Goal: Use online tool/utility: Utilize a website feature to perform a specific function

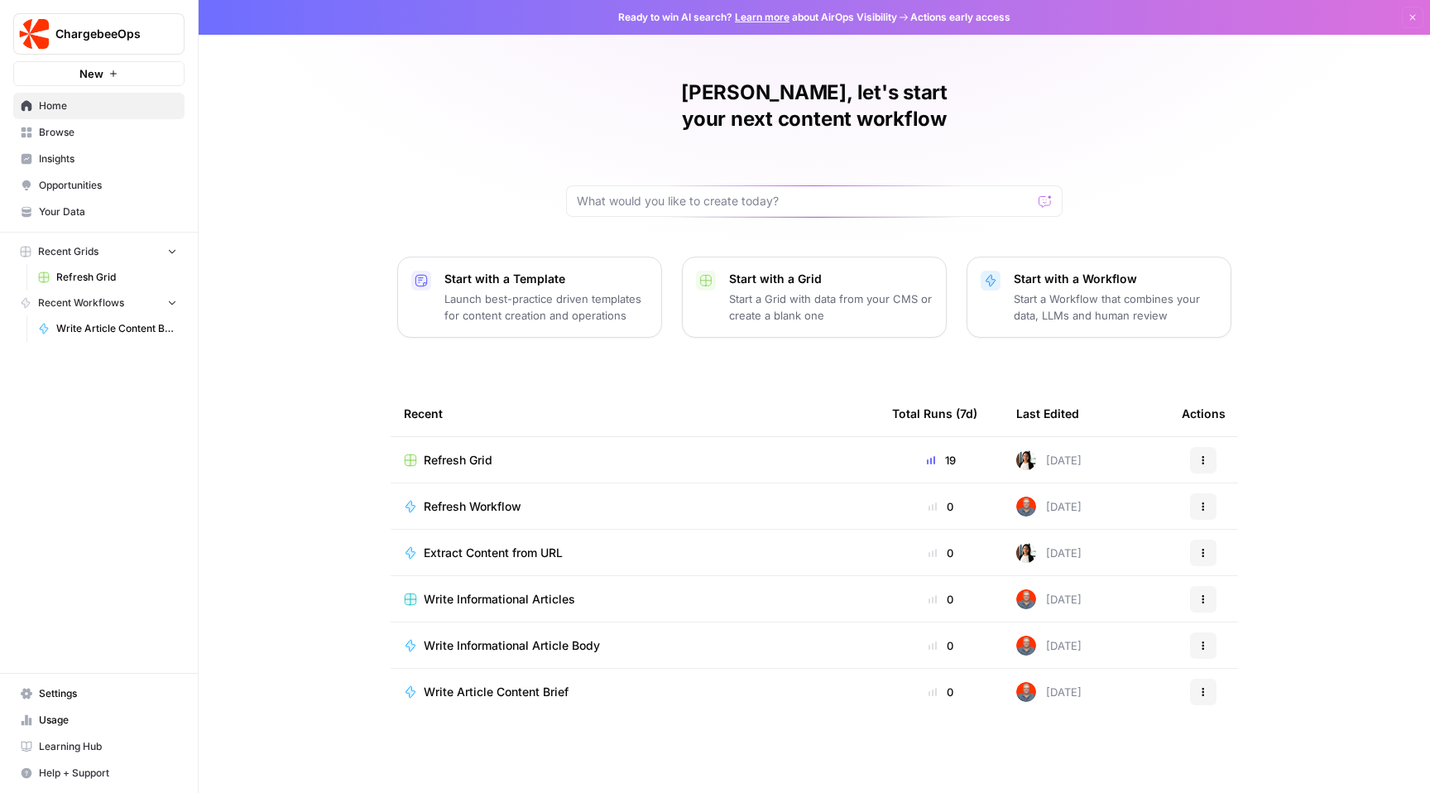
click at [485, 683] on span "Write Article Content Brief" at bounding box center [496, 691] width 145 height 17
click at [450, 529] on td "Refresh Workflow" at bounding box center [635, 552] width 488 height 46
click at [453, 544] on span "Refresh Workflow" at bounding box center [473, 552] width 98 height 17
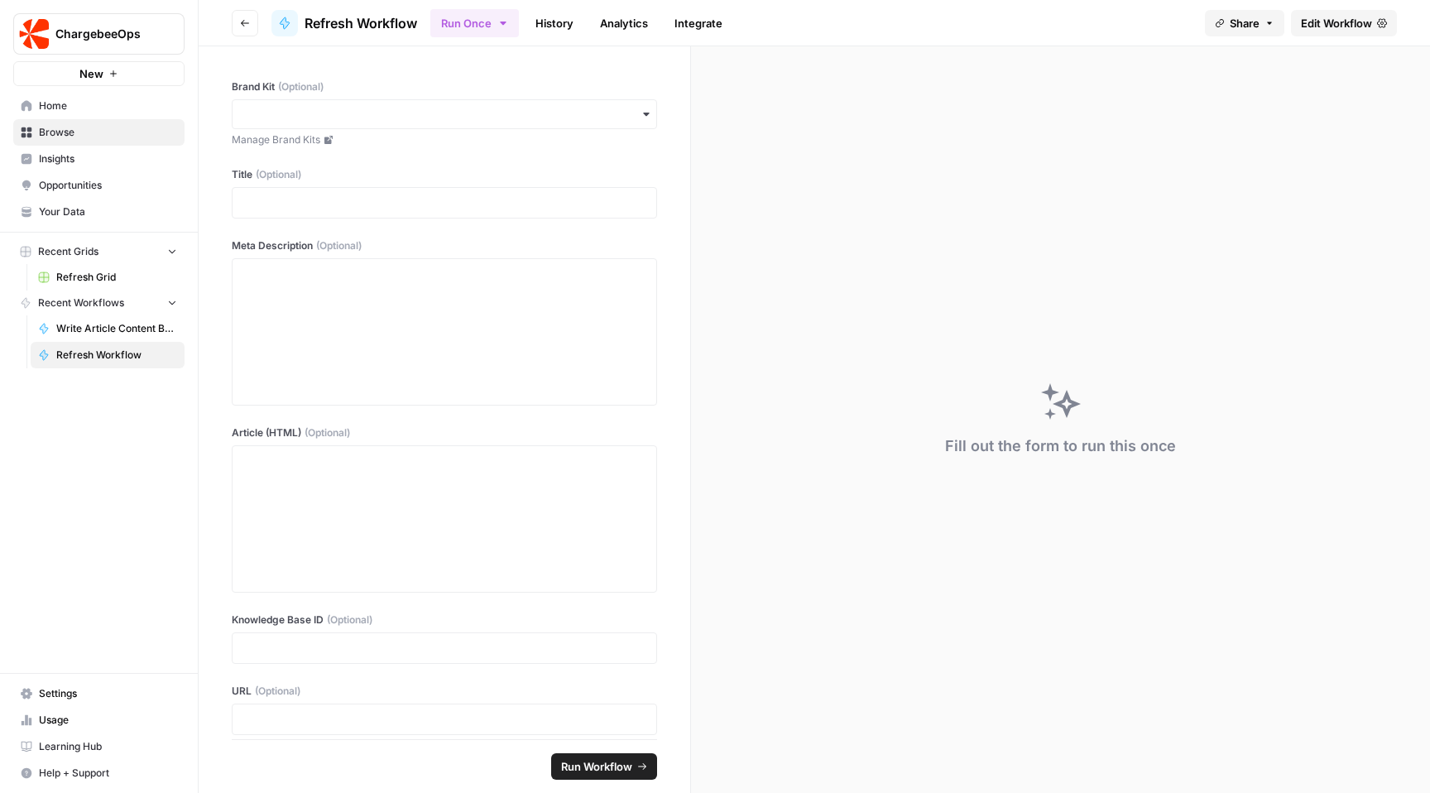
scroll to position [188, 0]
click at [247, 16] on button "Go back" at bounding box center [245, 23] width 26 height 26
